Goal: Check status: Check status

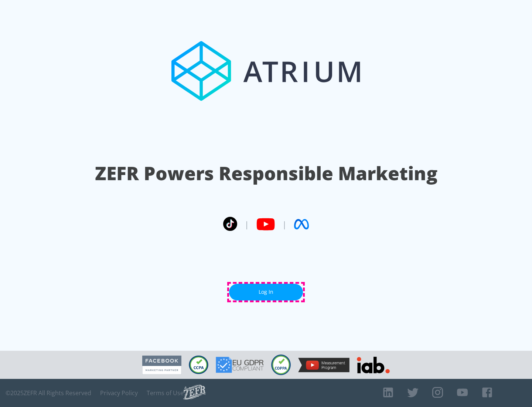
click at [266, 292] on link "Log In" at bounding box center [266, 292] width 74 height 17
